Goal: Task Accomplishment & Management: Complete application form

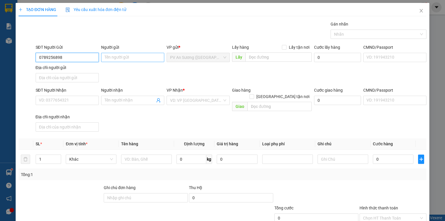
type input "0789256898"
click at [126, 56] on input "Người gửi" at bounding box center [132, 57] width 63 height 9
type input "c"
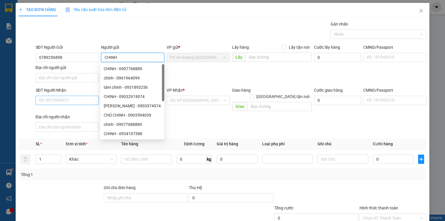
type input "CHINH"
click at [78, 99] on input "SĐT Người Nhận" at bounding box center [67, 100] width 63 height 9
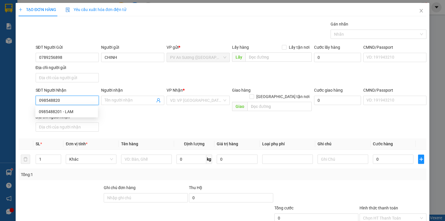
type input "0985488201"
click at [77, 114] on div "0985488201 - LAM" at bounding box center [67, 111] width 56 height 6
type input "LAM"
type input "20.000"
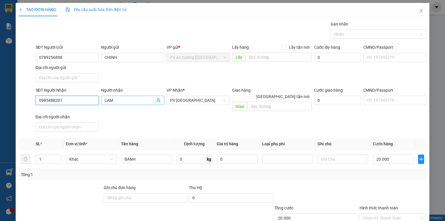
type input "0985488201"
click at [116, 102] on input "LAM" at bounding box center [130, 100] width 50 height 6
type input "LAMN"
click at [141, 155] on input "BÁNH" at bounding box center [146, 159] width 51 height 9
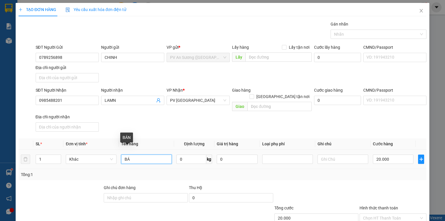
type input "B"
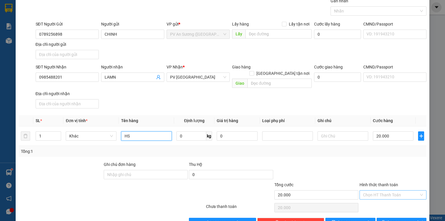
type input "HS"
click at [382, 190] on input "Hình thức thanh toán" at bounding box center [391, 194] width 56 height 9
click at [377, 199] on div "Tại văn phòng" at bounding box center [390, 199] width 60 height 6
type input "0"
click at [385, 218] on button "[PERSON_NAME] và In" at bounding box center [402, 222] width 50 height 9
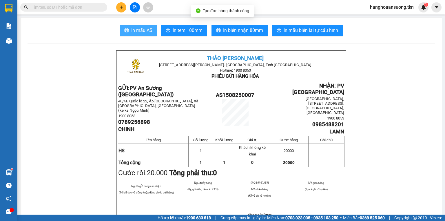
click at [146, 31] on span "In mẫu A5" at bounding box center [141, 30] width 21 height 7
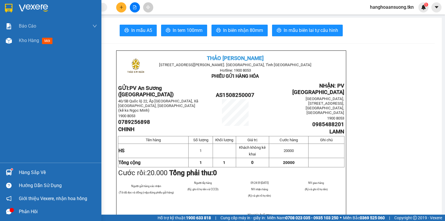
click at [12, 8] on img at bounding box center [9, 8] width 8 height 9
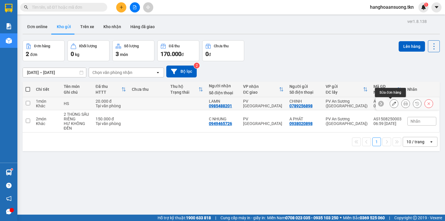
click at [393, 102] on icon at bounding box center [394, 103] width 4 height 4
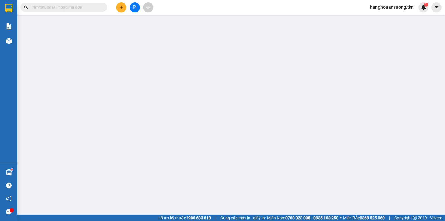
type input "0789256898"
type input "CHINH"
type input "0985488201"
type input "LAMN"
type input "20.000"
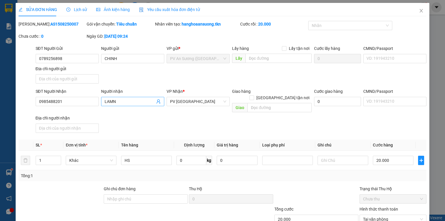
click at [117, 102] on input "LAMN" at bounding box center [130, 101] width 50 height 6
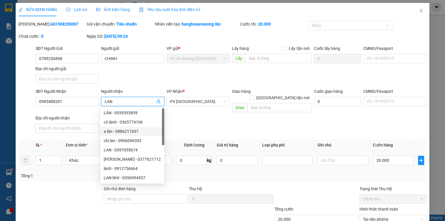
scroll to position [35, 0]
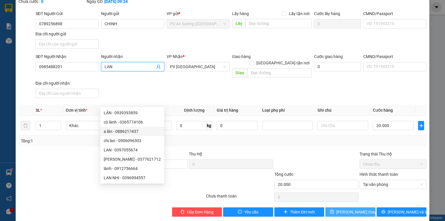
type input "LAN"
click at [349, 209] on span "[PERSON_NAME] thay đổi" at bounding box center [360, 212] width 46 height 6
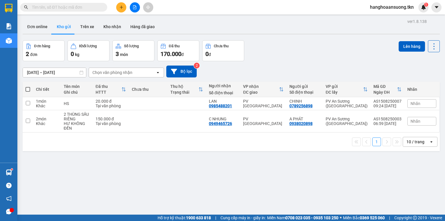
click at [282, 49] on div "Đơn hàng 2 đơn Khối lượng 0 kg Số lượng 3 món Đã thu 170.000 đ Chưa thu 0 đ Lên…" at bounding box center [232, 50] width 418 height 21
